Goal: Communication & Community: Ask a question

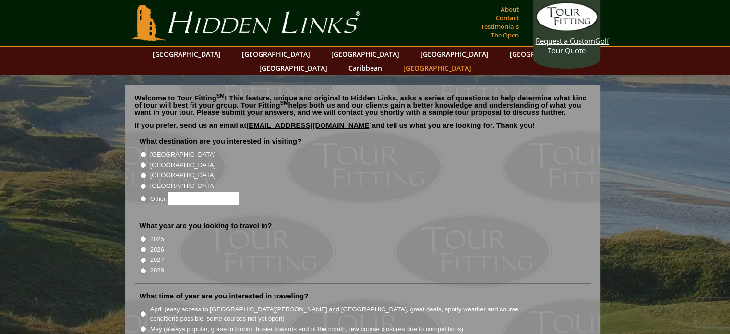
click at [476, 61] on link "[GEOGRAPHIC_DATA]" at bounding box center [438, 68] width 78 height 14
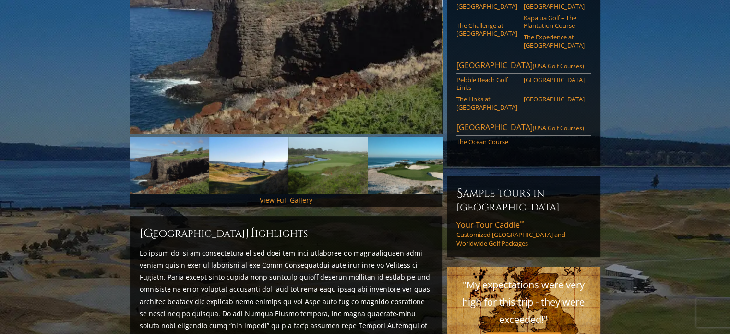
scroll to position [145, 0]
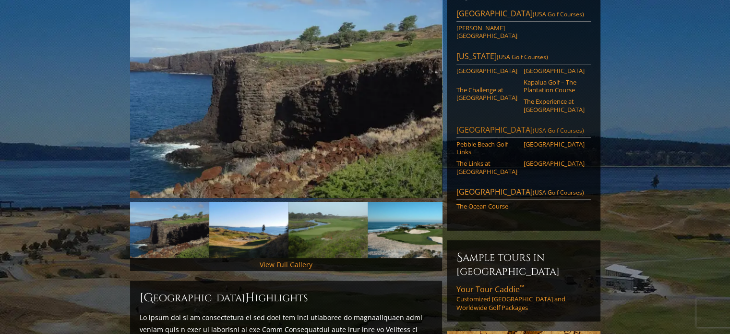
click at [505, 124] on link "Monterey Peninsula (USA Golf Courses)" at bounding box center [524, 130] width 134 height 13
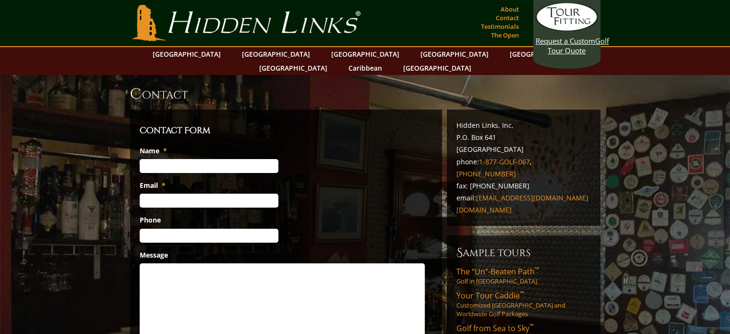
click at [200, 159] on input "Name *" at bounding box center [209, 166] width 139 height 14
click at [167, 159] on input "Mike" at bounding box center [209, 166] width 139 height 14
type input "Mike Hopkins"
click at [157, 194] on input "Email *" at bounding box center [209, 201] width 139 height 14
type input "mhopkins@e-csc.org"
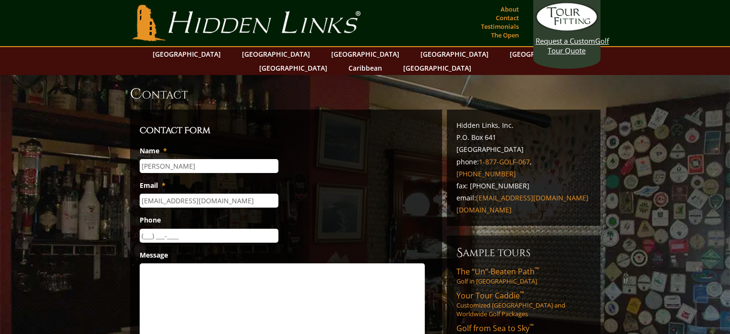
click at [152, 229] on input "(___) ___-____" at bounding box center [209, 236] width 139 height 14
type input "(570) 855-4655"
click at [155, 263] on textarea "Message" at bounding box center [282, 301] width 285 height 77
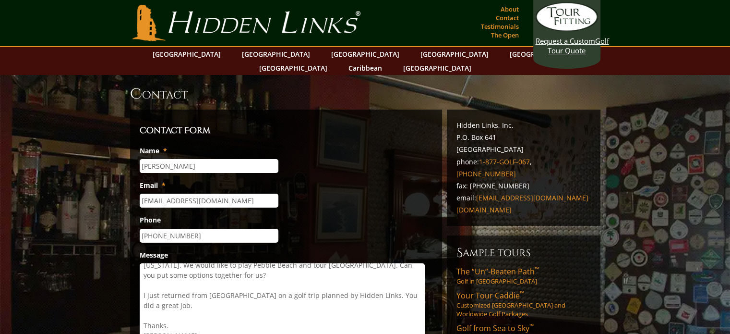
scroll to position [292, 0]
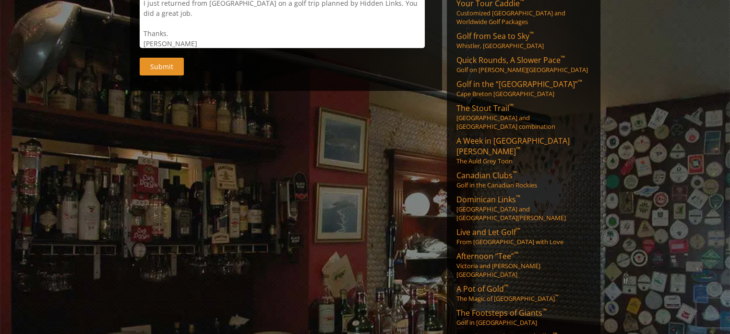
type textarea "My wife and I are looking to do a combination wine tasting/golf excursion to Ca…"
click at [161, 58] on input "Submit" at bounding box center [162, 67] width 44 height 18
